Goal: Task Accomplishment & Management: Manage account settings

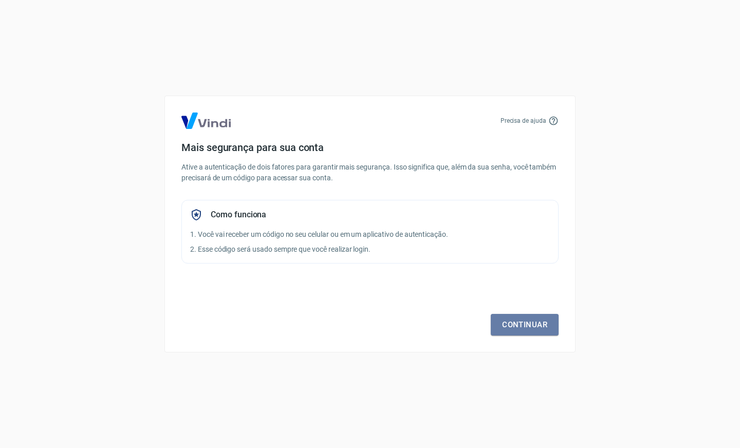
click at [517, 323] on link "Continuar" at bounding box center [525, 325] width 68 height 22
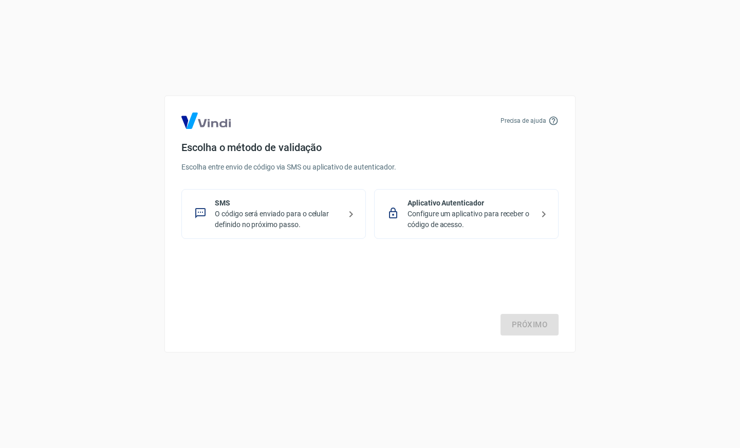
click at [398, 211] on icon at bounding box center [393, 213] width 12 height 12
click at [322, 217] on p "O código será enviado para o celular definido no próximo passo." at bounding box center [278, 220] width 126 height 22
click at [436, 214] on p "Configure um aplicativo para receber o código de acesso." at bounding box center [470, 220] width 126 height 22
click at [520, 317] on link "Próximo" at bounding box center [529, 325] width 58 height 22
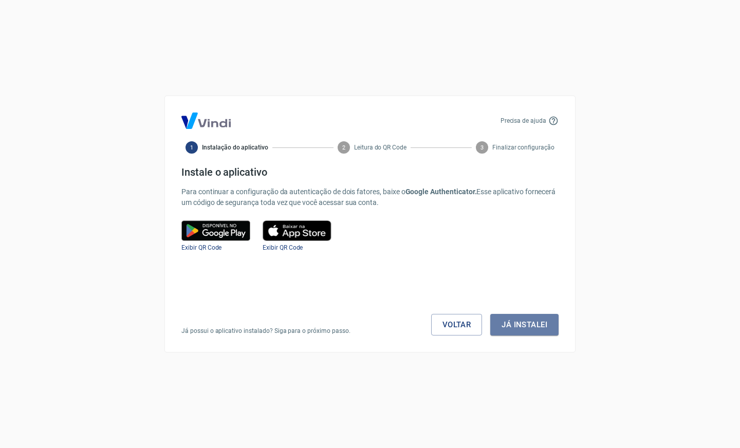
click at [521, 320] on button "Já instalei" at bounding box center [524, 325] width 68 height 22
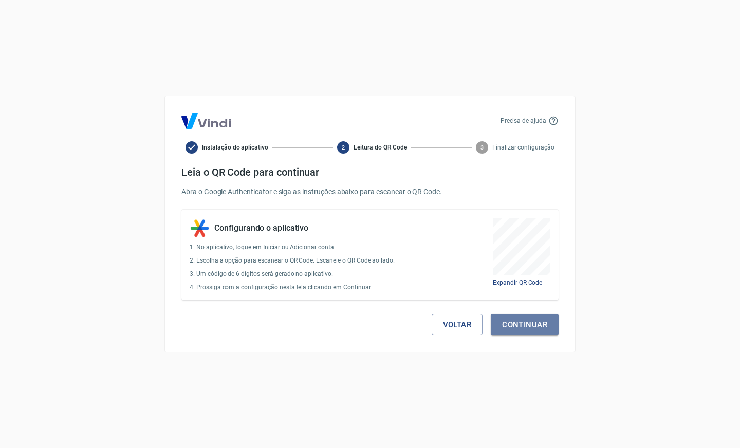
click at [521, 320] on button "Continuar" at bounding box center [525, 325] width 68 height 22
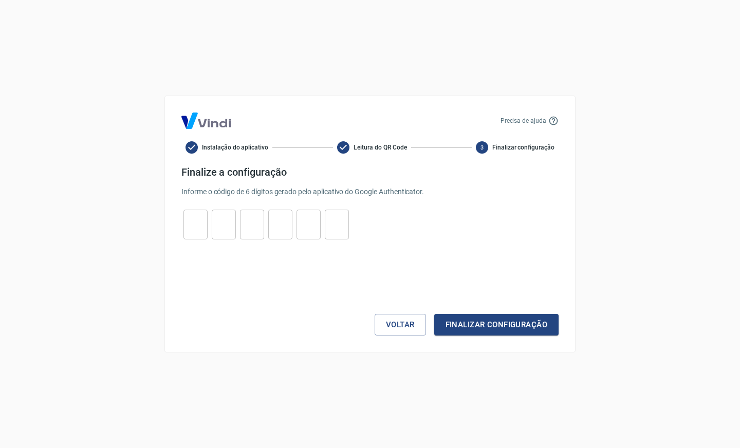
click at [191, 222] on input "tel" at bounding box center [195, 225] width 24 height 22
type input "4"
type input "3"
type input "0"
type input "8"
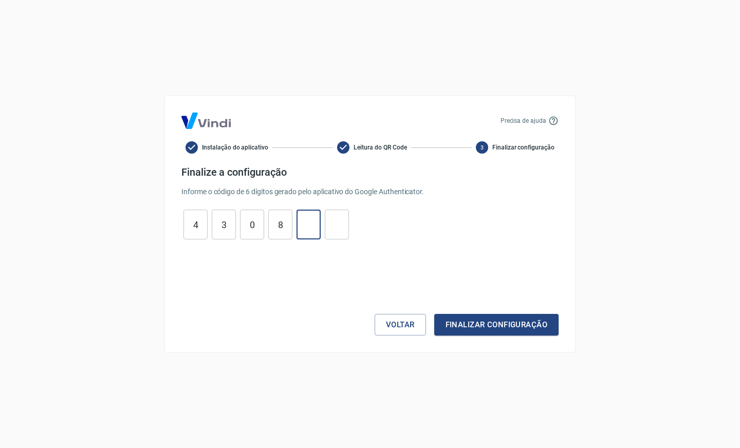
type input "8"
type input "4"
click at [518, 321] on button "Finalizar configuração" at bounding box center [496, 325] width 124 height 22
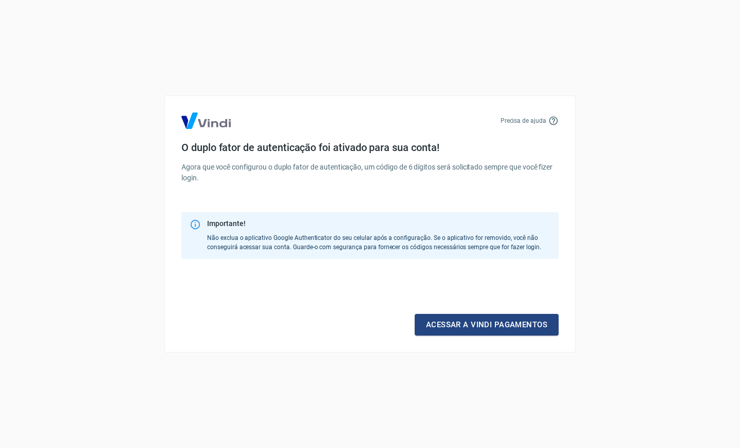
click at [519, 321] on link "Acessar a Vindi pagamentos" at bounding box center [487, 325] width 144 height 22
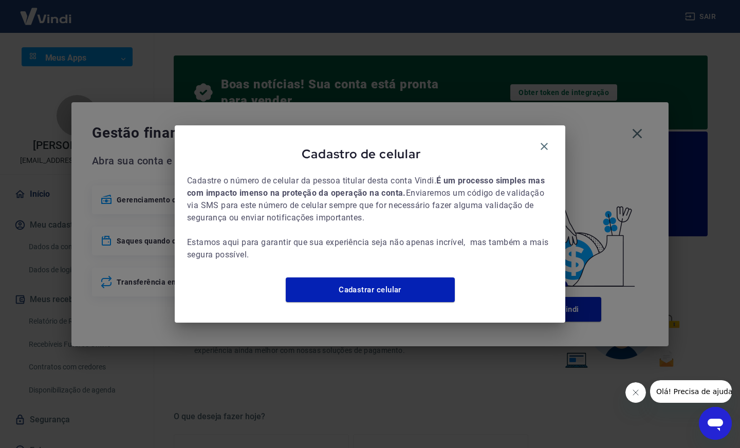
click at [337, 299] on link "Cadastrar celular" at bounding box center [370, 289] width 169 height 25
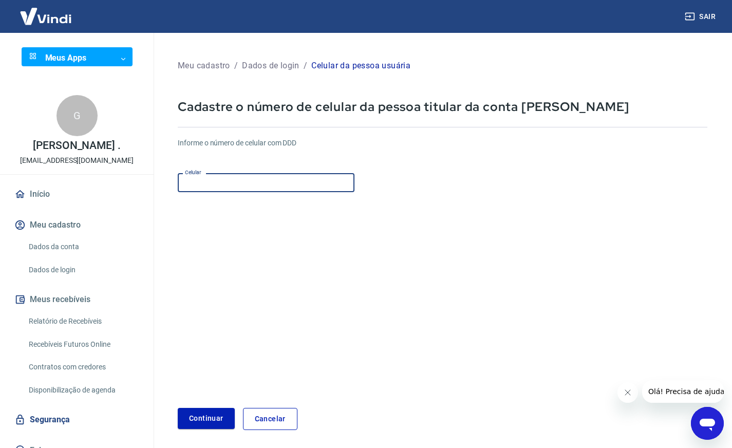
click at [195, 187] on input "Celular" at bounding box center [266, 182] width 177 height 19
type input "[PHONE_NUMBER]"
click at [200, 415] on button "Continuar" at bounding box center [206, 418] width 57 height 21
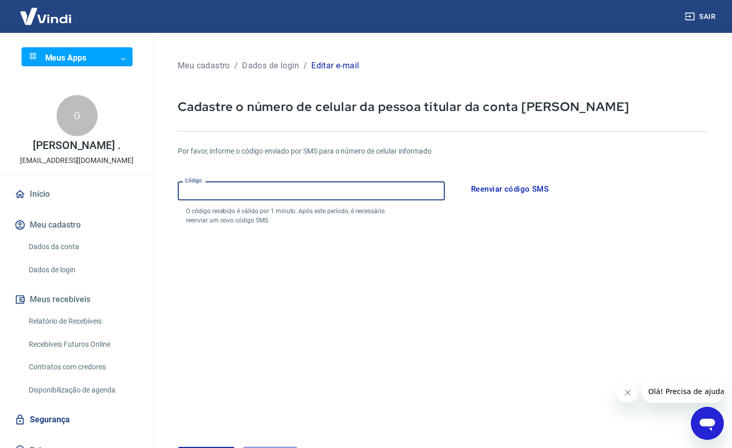
click at [244, 189] on input "Código" at bounding box center [311, 190] width 267 height 19
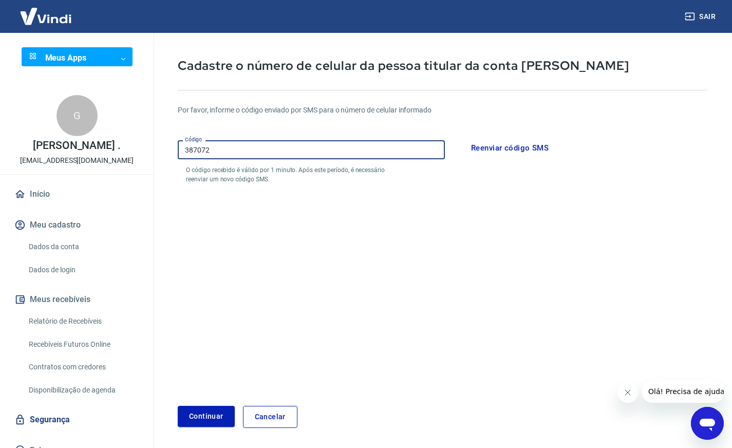
scroll to position [78, 0]
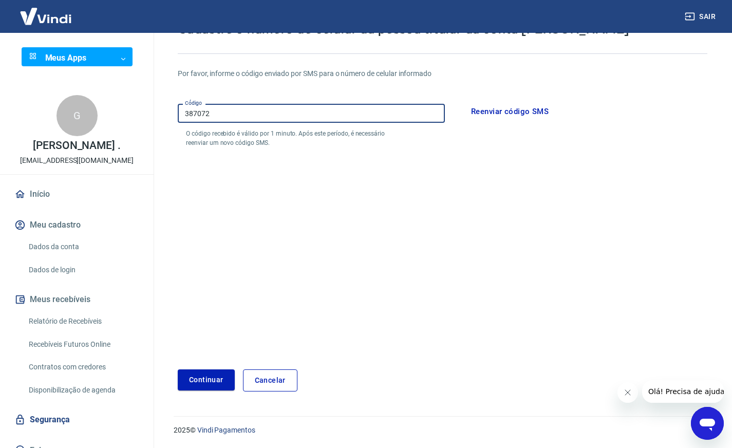
type input "387072"
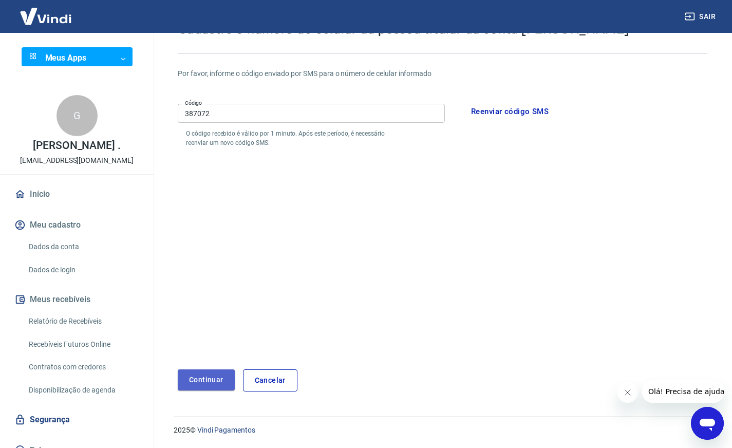
click at [190, 381] on button "Continuar" at bounding box center [206, 379] width 57 height 21
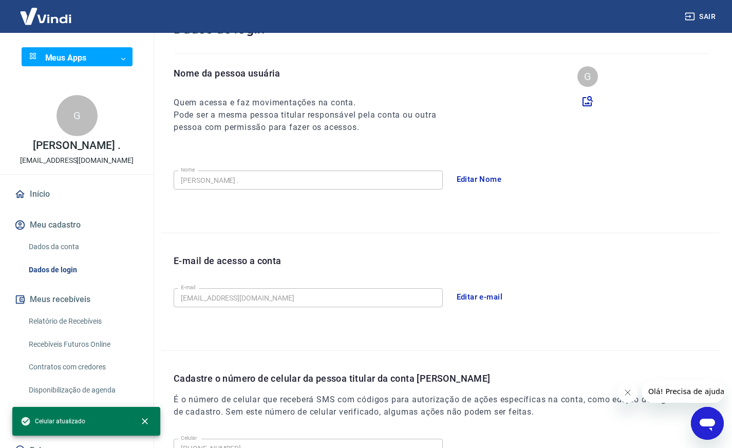
scroll to position [210, 0]
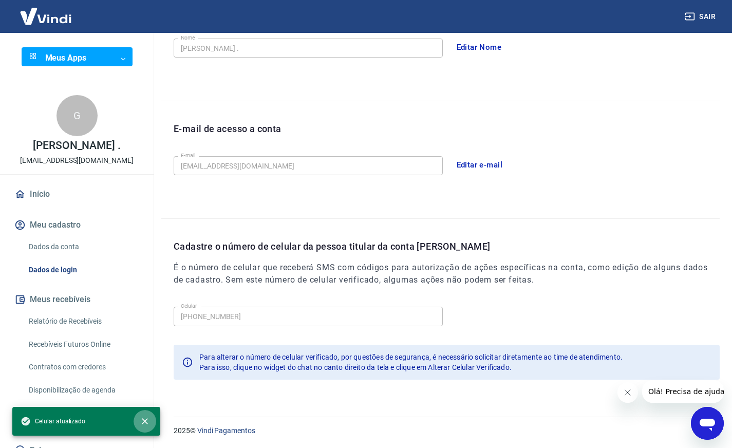
click at [143, 422] on icon "close" at bounding box center [145, 421] width 10 height 10
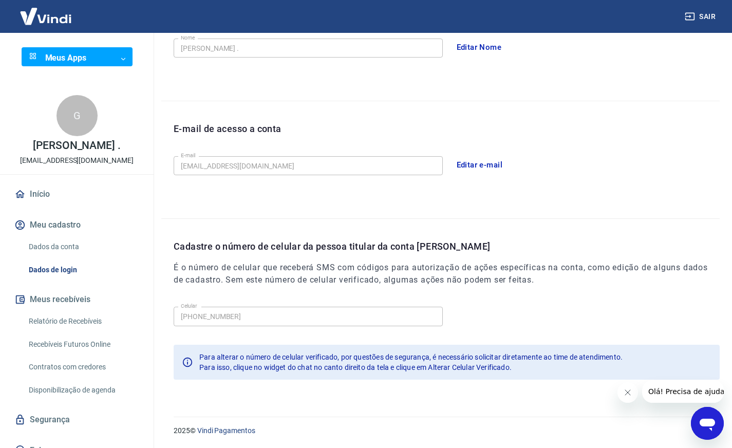
scroll to position [25, 0]
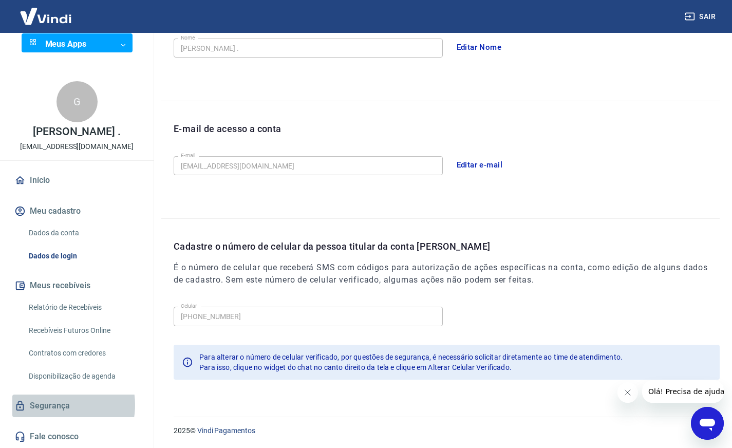
click at [54, 405] on link "Segurança" at bounding box center [76, 406] width 129 height 23
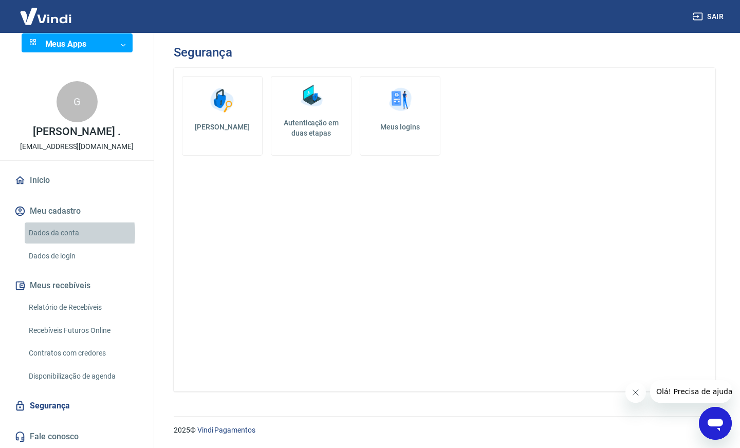
click at [61, 233] on link "Dados da conta" at bounding box center [83, 232] width 117 height 21
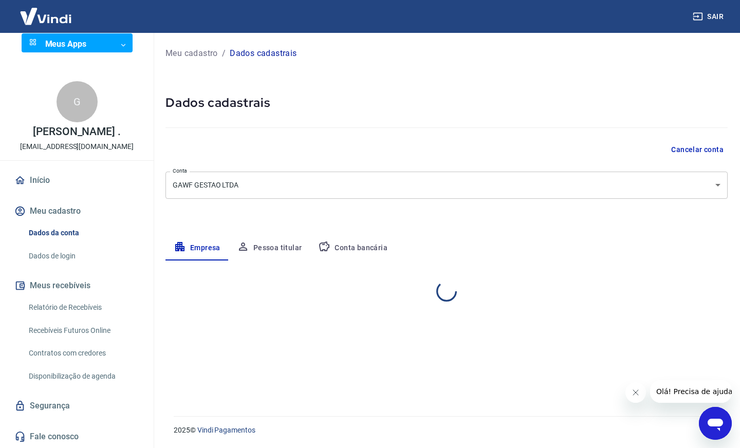
select select "PR"
select select "business"
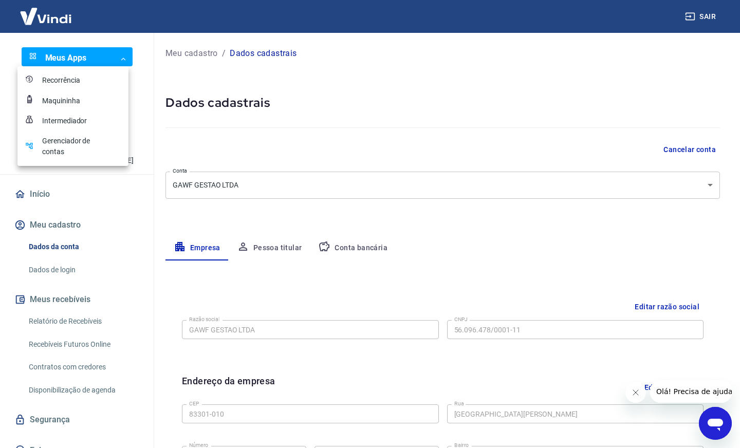
click at [116, 53] on body "Sair Meus Apps ​ ​ G [PERSON_NAME] FAGUNDES . [EMAIL_ADDRESS][DOMAIN_NAME] Iníc…" at bounding box center [370, 224] width 740 height 448
click at [72, 80] on div "Recorrência" at bounding box center [67, 80] width 51 height 11
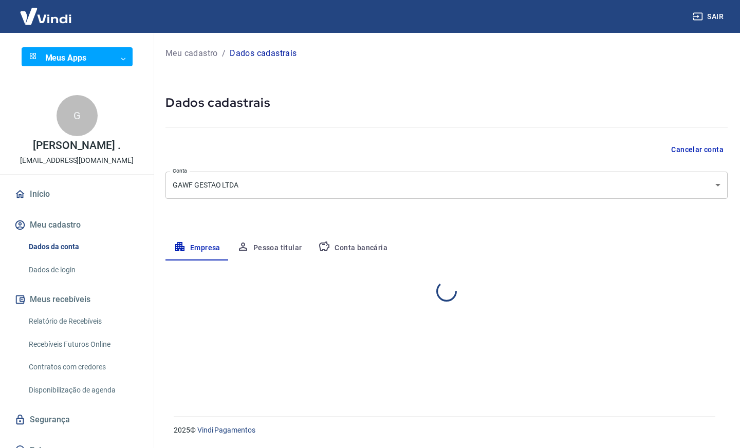
select select "PR"
select select "business"
